Goal: Task Accomplishment & Management: Complete application form

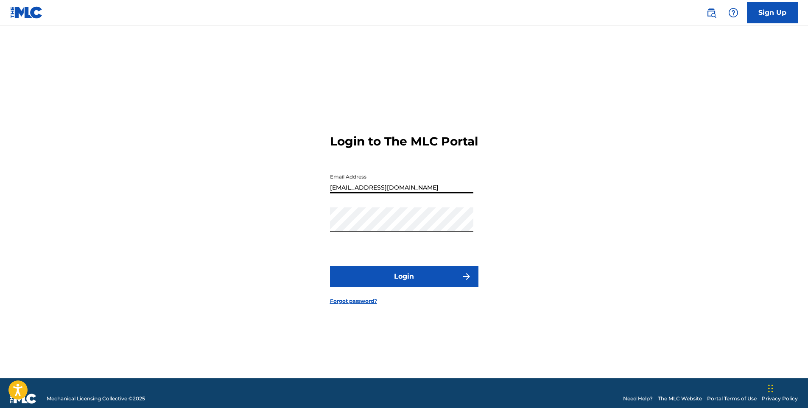
drag, startPoint x: 425, startPoint y: 191, endPoint x: 239, endPoint y: 165, distance: 187.9
click at [239, 165] on div "Login to The MLC Portal Email Address [EMAIL_ADDRESS][DOMAIN_NAME] Password Log…" at bounding box center [403, 212] width 593 height 331
type input "[EMAIL_ADDRESS][DOMAIN_NAME]"
click at [405, 276] on button "Login" at bounding box center [404, 276] width 148 height 21
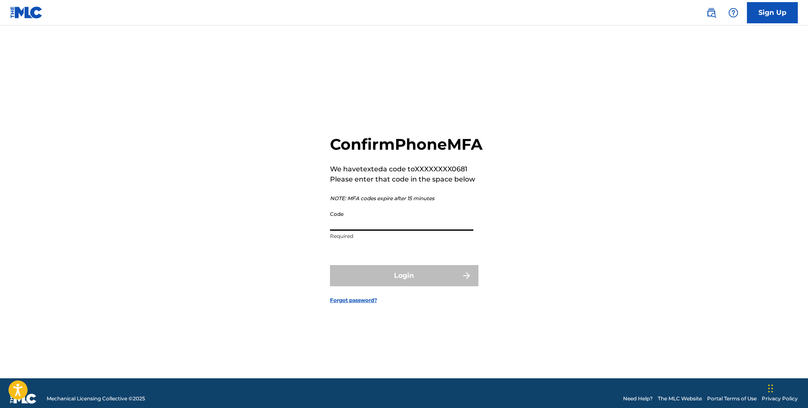
click at [403, 231] on input "Code" at bounding box center [401, 218] width 143 height 24
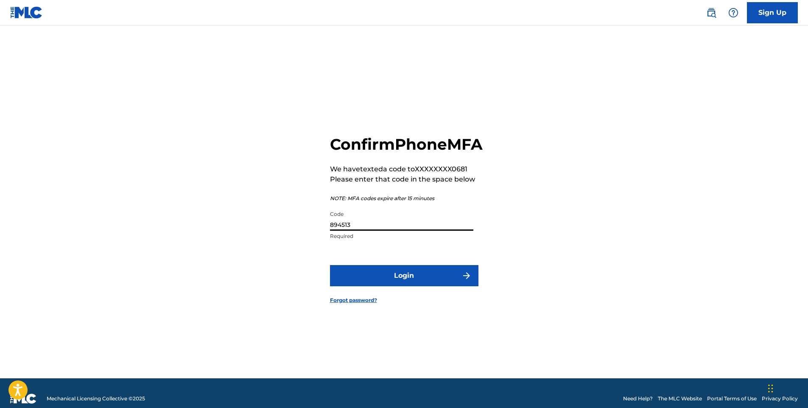
type input "894513"
click at [396, 286] on button "Login" at bounding box center [404, 275] width 148 height 21
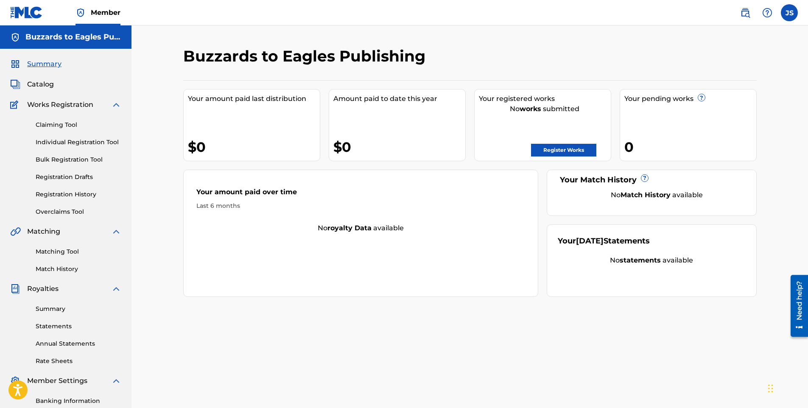
click at [58, 125] on link "Claiming Tool" at bounding box center [79, 124] width 86 height 9
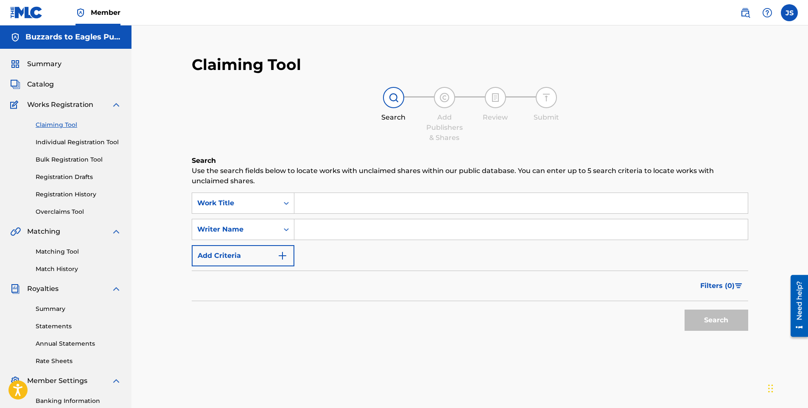
click at [61, 142] on link "Individual Registration Tool" at bounding box center [79, 142] width 86 height 9
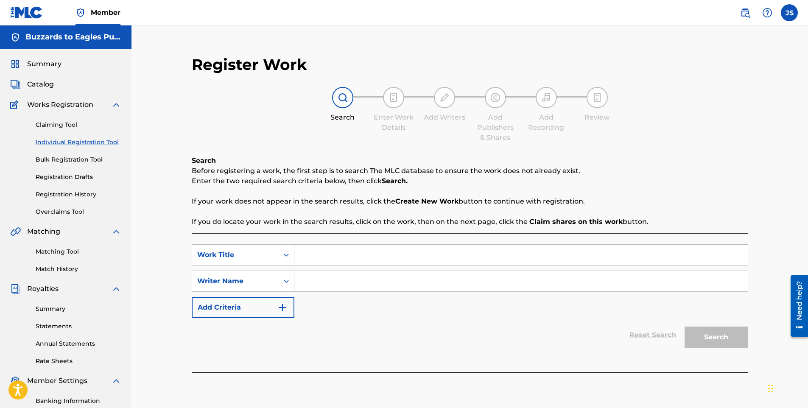
click at [52, 310] on link "Summary" at bounding box center [79, 308] width 86 height 9
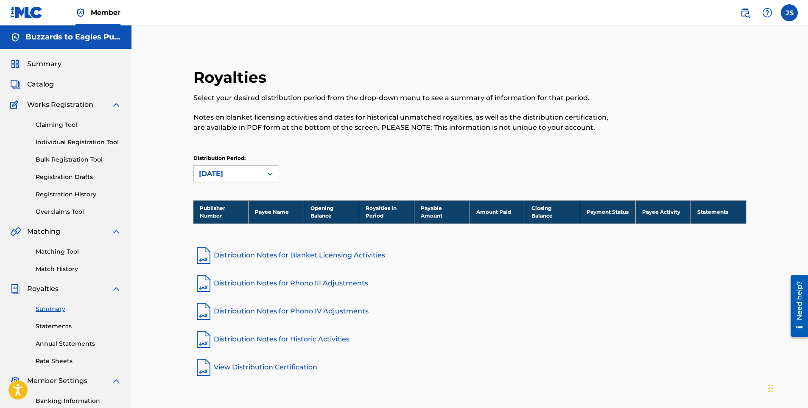
click at [89, 401] on link "Banking Information" at bounding box center [79, 400] width 86 height 9
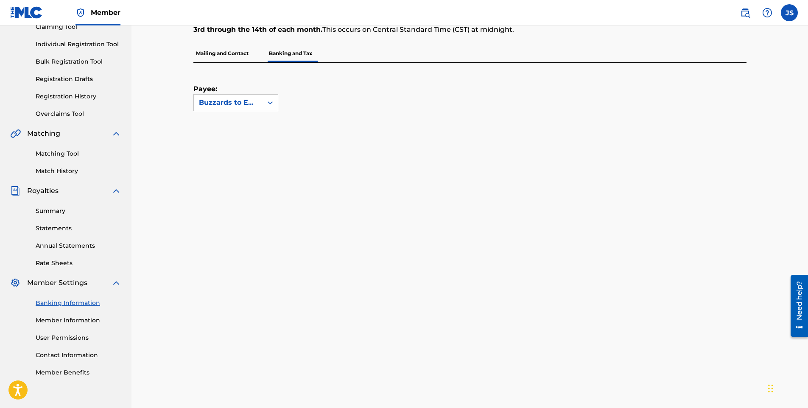
scroll to position [85, 0]
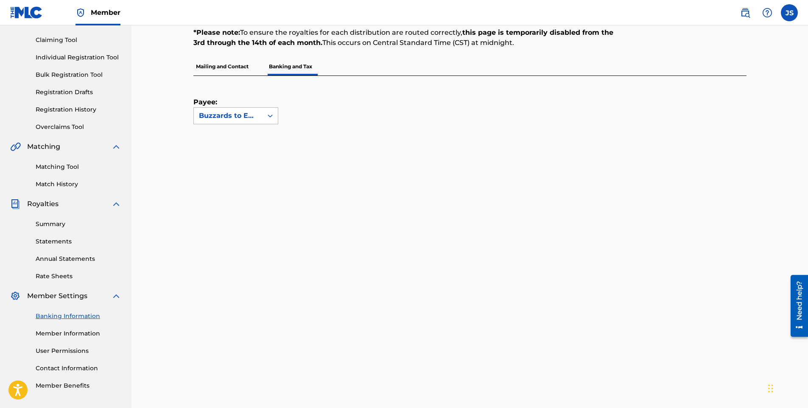
click at [268, 114] on icon at bounding box center [270, 115] width 8 height 8
click at [214, 68] on p "Mailing and Contact" at bounding box center [222, 67] width 58 height 18
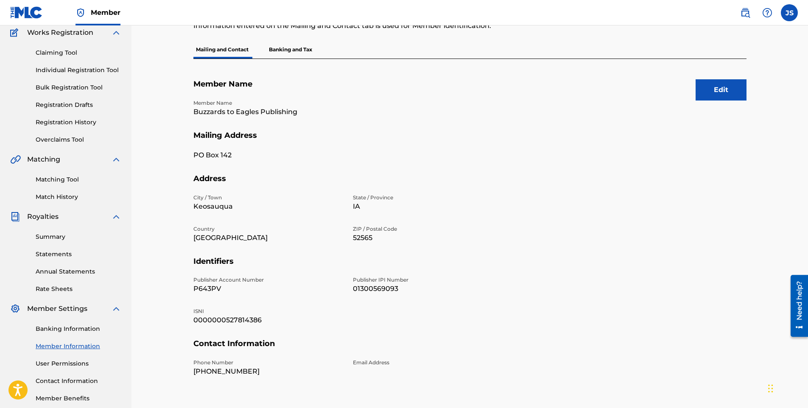
scroll to position [79, 0]
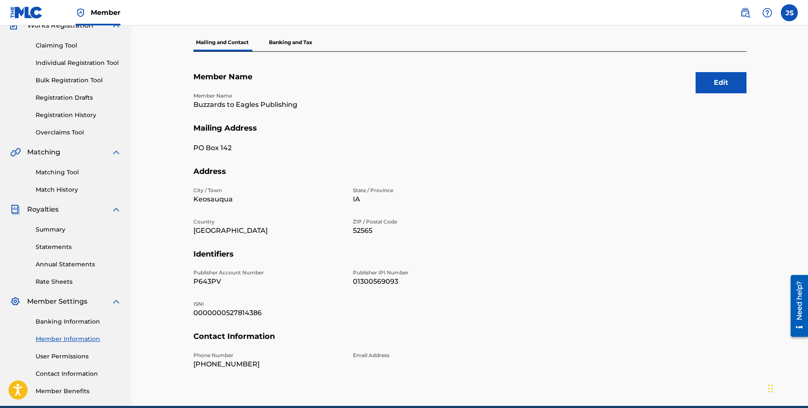
click at [732, 79] on button "Edit" at bounding box center [720, 82] width 51 height 21
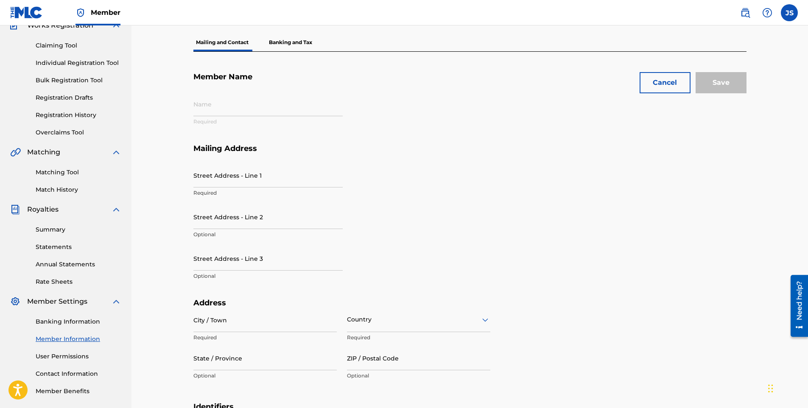
type input "Buzzards to Eagles Publishing"
type input "PO Box 142"
type input "Keosauqua"
type input "52565"
type input "P643PV"
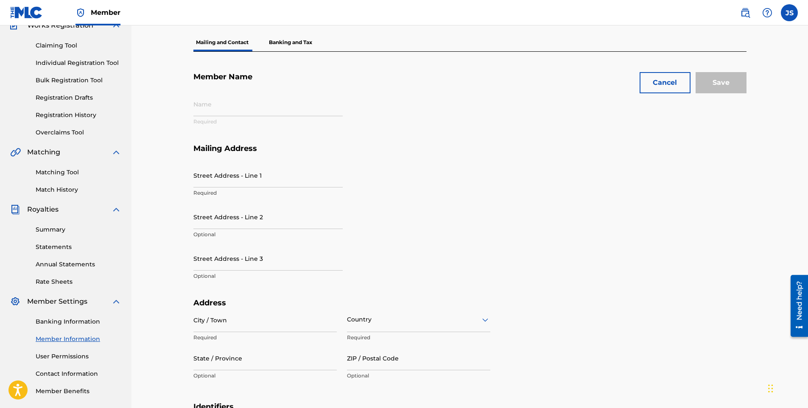
type input "01300569093"
type input "0000000527814386"
type input "319"
type input "6770681"
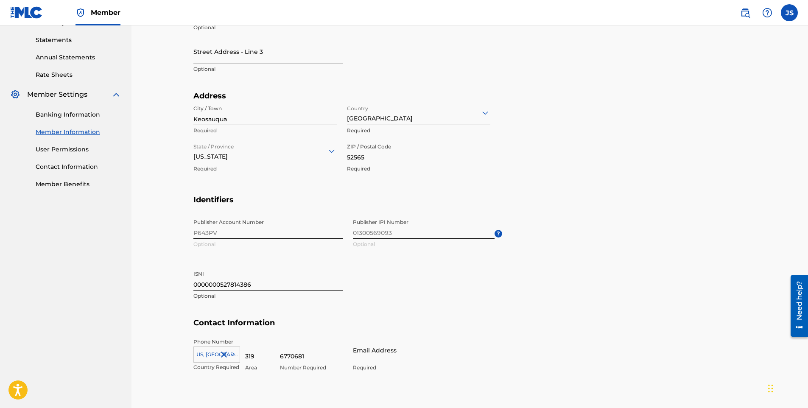
scroll to position [329, 0]
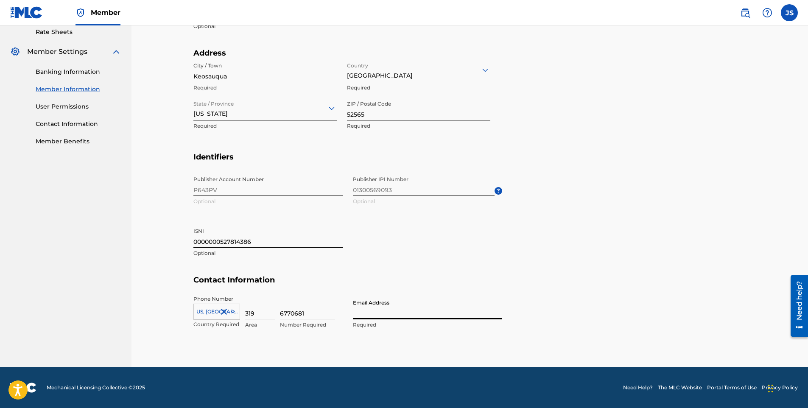
drag, startPoint x: 385, startPoint y: 316, endPoint x: 448, endPoint y: 298, distance: 65.3
click at [385, 316] on input "Email Address" at bounding box center [427, 307] width 149 height 24
type input "[EMAIL_ADDRESS][DOMAIN_NAME]"
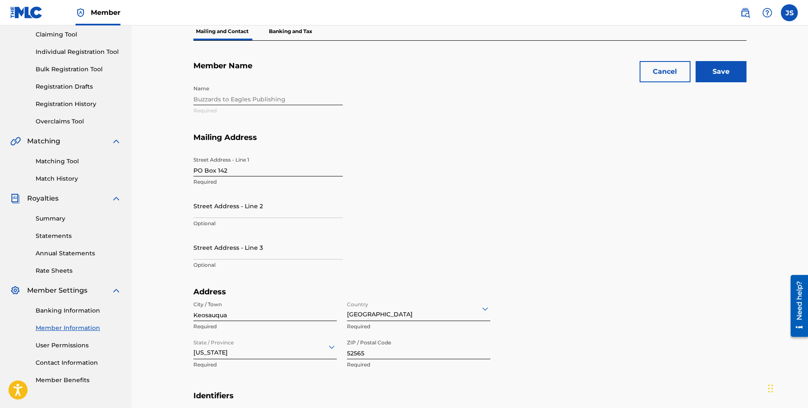
scroll to position [68, 0]
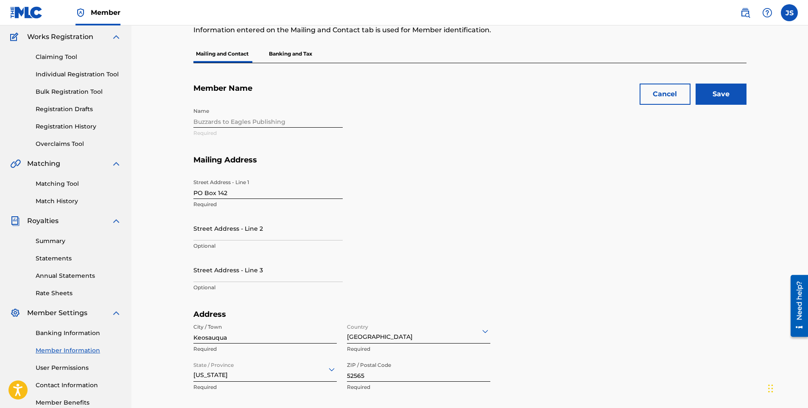
click at [720, 92] on input "Save" at bounding box center [720, 94] width 51 height 21
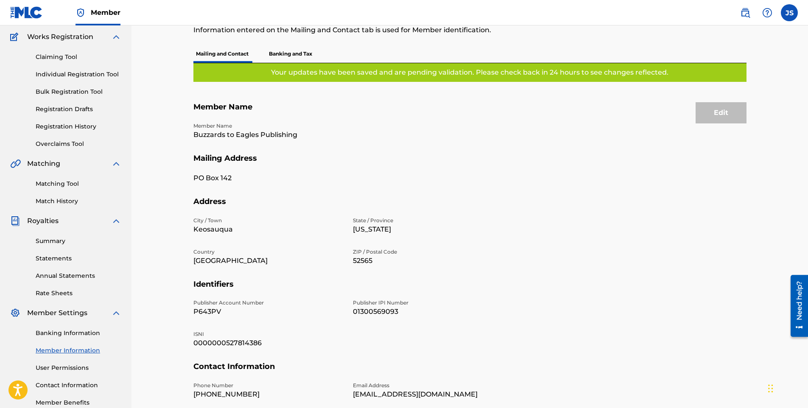
click at [296, 55] on p "Banking and Tax" at bounding box center [290, 54] width 48 height 18
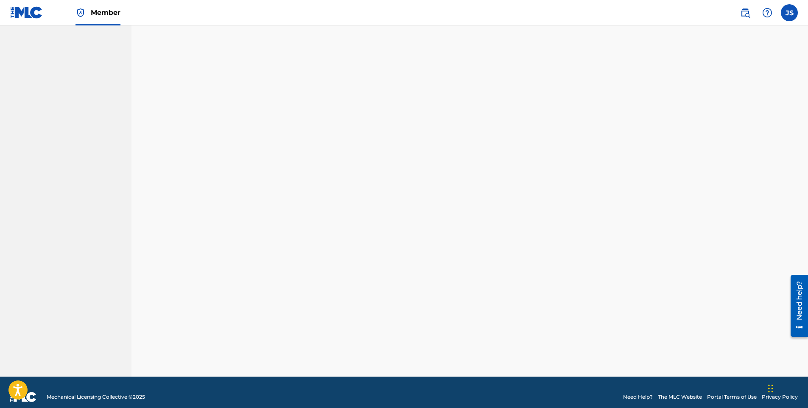
scroll to position [713, 0]
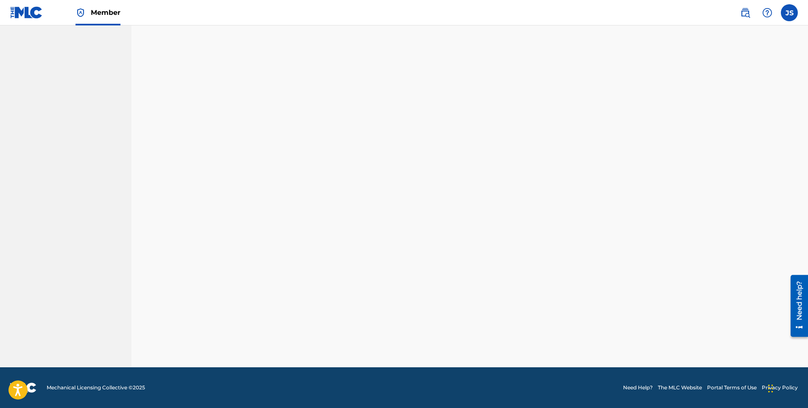
drag, startPoint x: 809, startPoint y: 192, endPoint x: 20, endPoint y: 11, distance: 808.9
drag, startPoint x: 810, startPoint y: 190, endPoint x: 9, endPoint y: 10, distance: 821.2
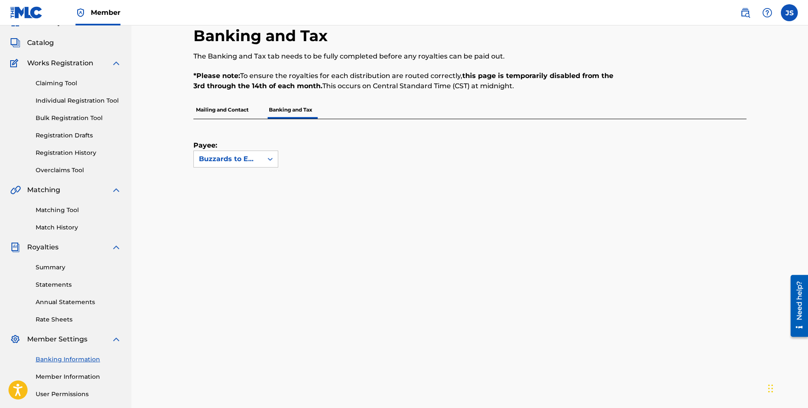
scroll to position [0, 0]
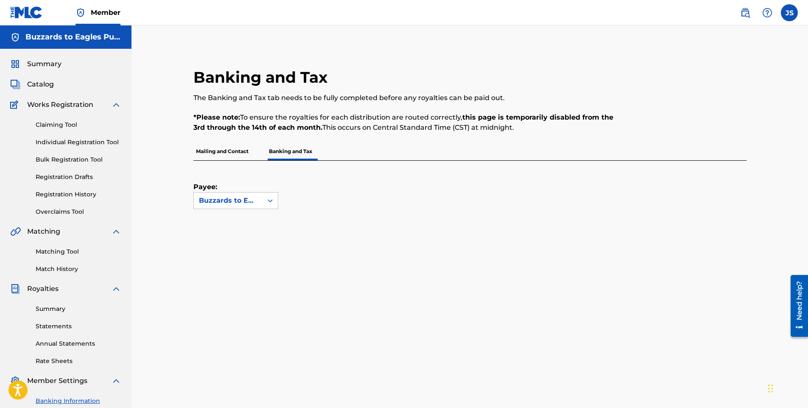
click at [51, 66] on span "Summary" at bounding box center [44, 64] width 34 height 10
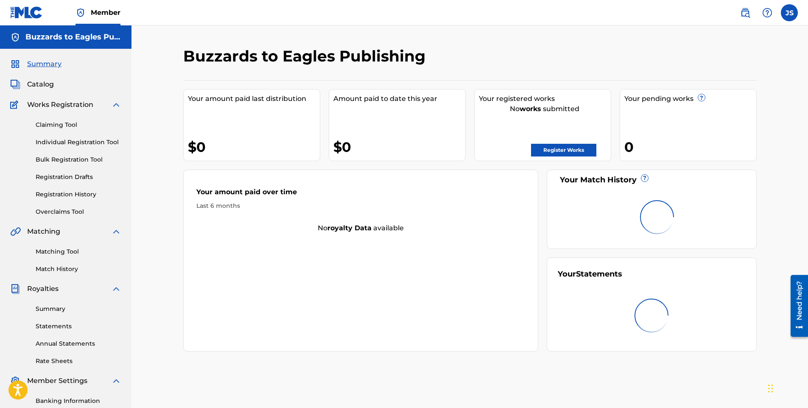
click at [547, 148] on link "Register Works" at bounding box center [563, 150] width 65 height 13
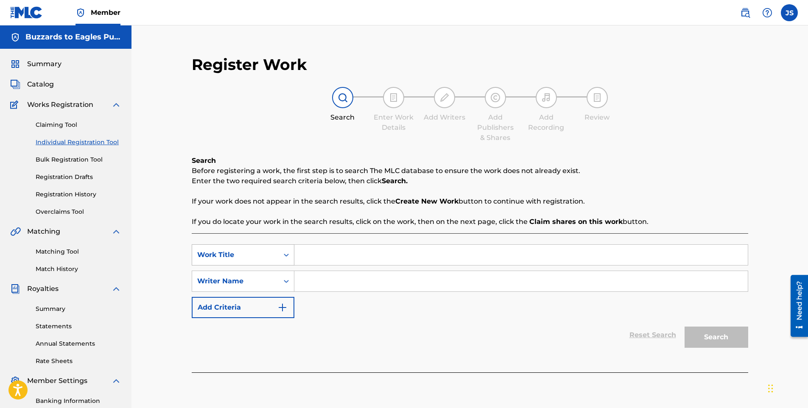
click at [284, 257] on icon "Search Form" at bounding box center [286, 255] width 8 height 8
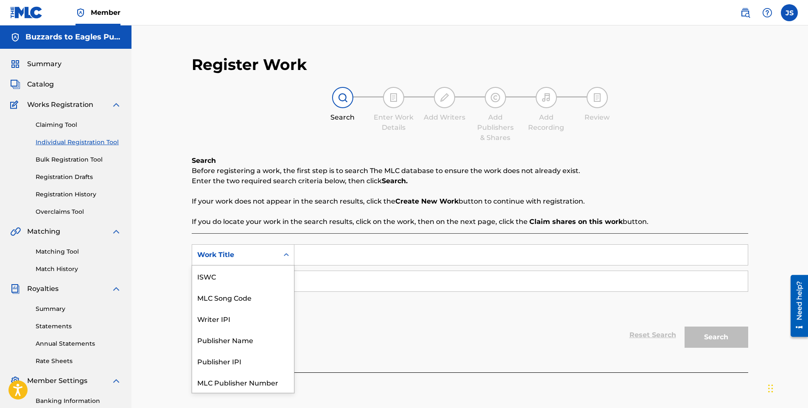
scroll to position [21, 0]
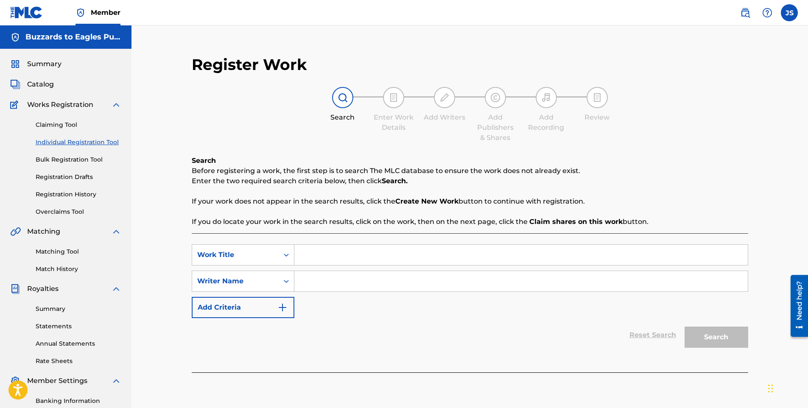
click at [285, 256] on icon "Search Form" at bounding box center [286, 255] width 8 height 8
click at [295, 280] on input "Search Form" at bounding box center [520, 281] width 453 height 20
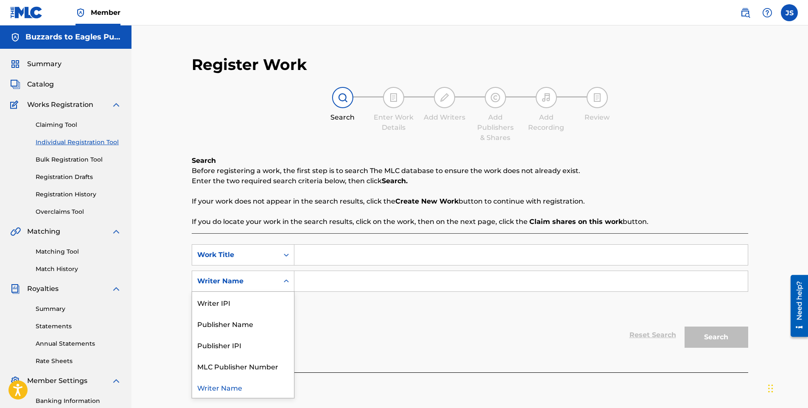
click at [287, 281] on icon "Search Form" at bounding box center [286, 281] width 8 height 8
click at [287, 281] on icon "Search Form" at bounding box center [286, 280] width 5 height 3
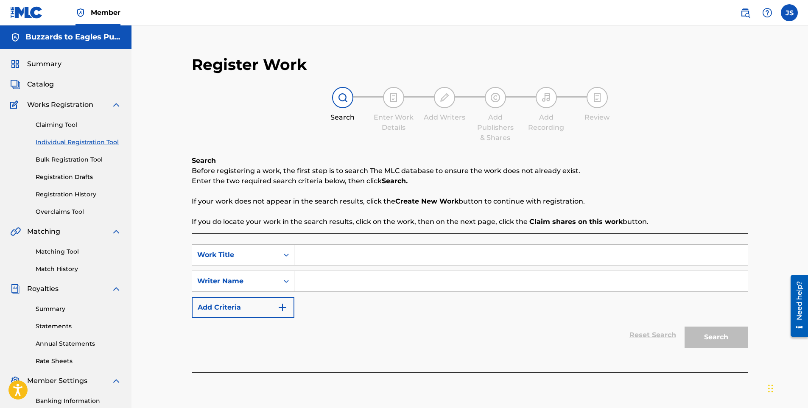
click at [318, 260] on input "Search Form" at bounding box center [520, 255] width 453 height 20
click at [287, 257] on icon "Search Form" at bounding box center [286, 255] width 8 height 8
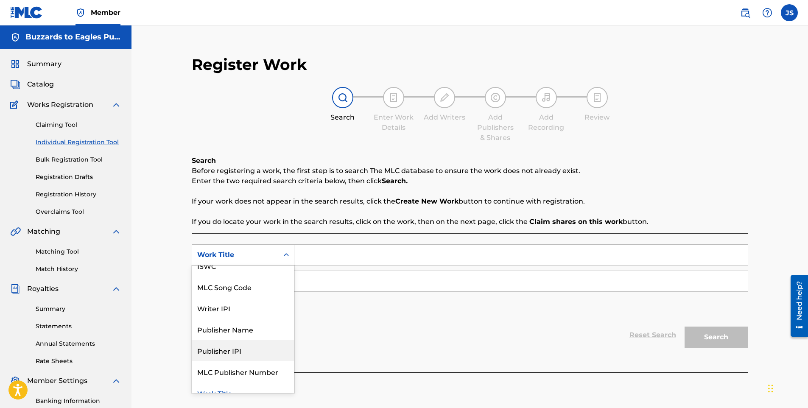
scroll to position [0, 0]
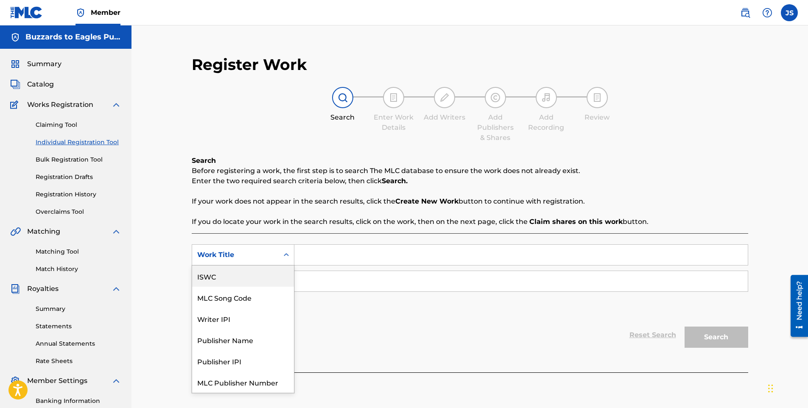
click at [270, 271] on div "ISWC" at bounding box center [243, 275] width 102 height 21
click at [266, 257] on div "ISWC" at bounding box center [235, 255] width 76 height 10
click at [273, 278] on div "Work Title" at bounding box center [243, 275] width 102 height 21
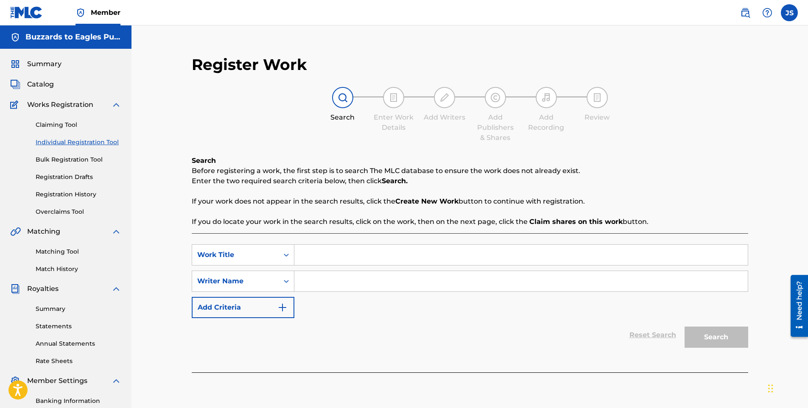
click at [313, 253] on input "Search Form" at bounding box center [520, 255] width 453 height 20
type input "Wicked Man"
click at [317, 282] on input "Search Form" at bounding box center [520, 281] width 453 height 20
type input "[PERSON_NAME]"
click at [718, 328] on button "Search" at bounding box center [716, 336] width 64 height 21
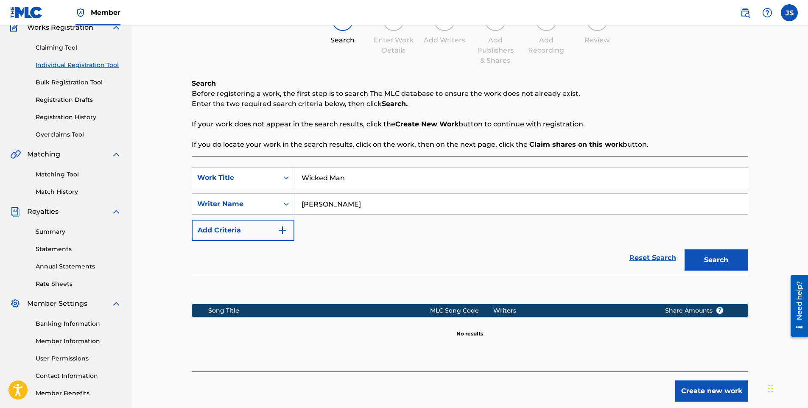
scroll to position [78, 0]
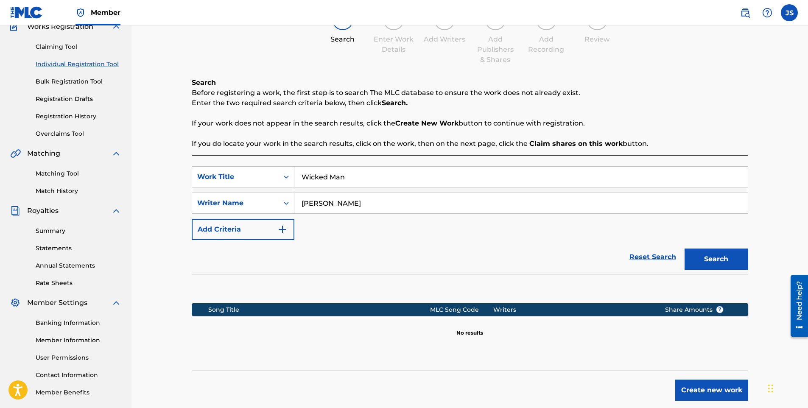
click at [253, 228] on button "Add Criteria" at bounding box center [243, 229] width 103 height 21
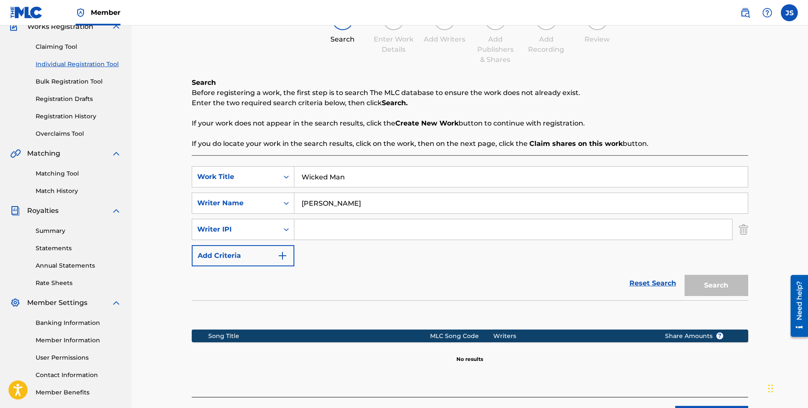
click at [310, 226] on input "Search Form" at bounding box center [512, 229] width 437 height 20
type input "1300569191"
click at [707, 282] on button "Search" at bounding box center [716, 285] width 64 height 21
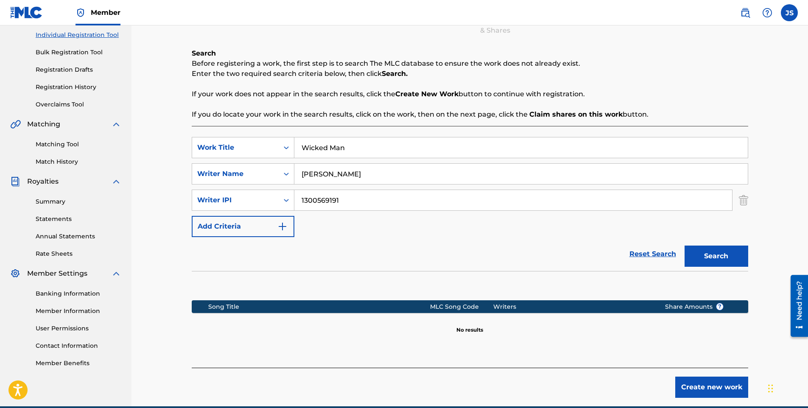
scroll to position [108, 0]
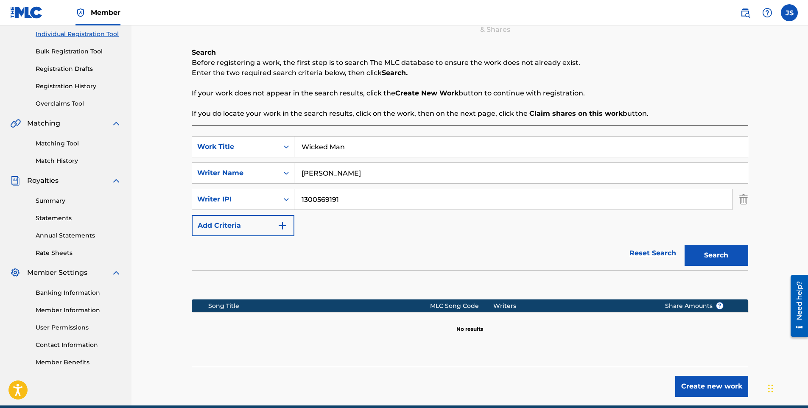
click at [721, 391] on button "Create new work" at bounding box center [711, 386] width 73 height 21
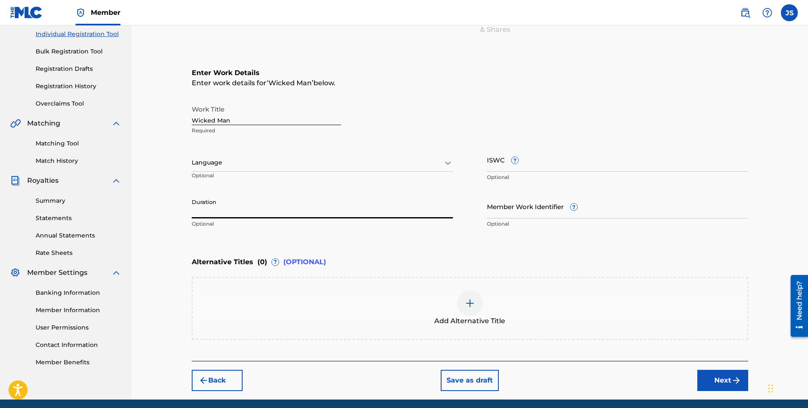
click at [237, 212] on input "Duration" at bounding box center [322, 206] width 261 height 24
